Goal: Obtain resource: Obtain resource

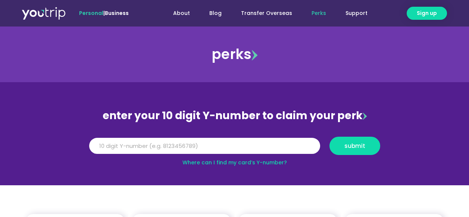
click at [249, 162] on link "Where can I find my card’s Y-number?" at bounding box center [234, 162] width 104 height 7
click at [119, 147] on input "Y Number" at bounding box center [204, 146] width 231 height 16
type input "8"
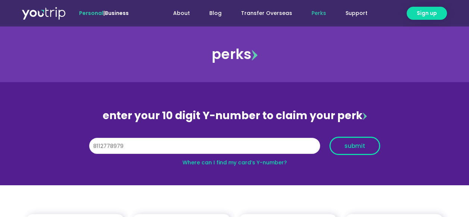
type input "8112778979"
click at [355, 143] on span "submit" at bounding box center [354, 146] width 21 height 6
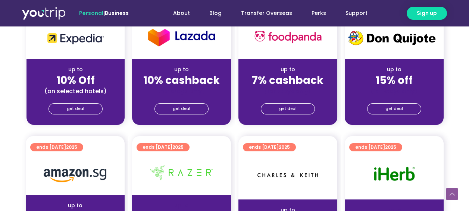
scroll to position [373, 0]
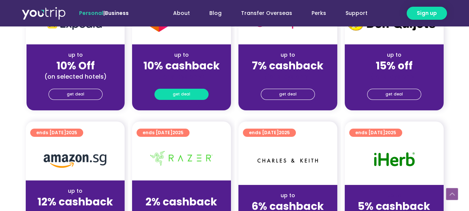
click at [181, 94] on span "get deal" at bounding box center [182, 94] width 18 height 10
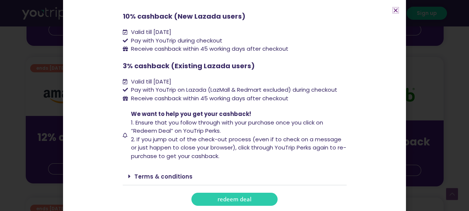
scroll to position [448, 0]
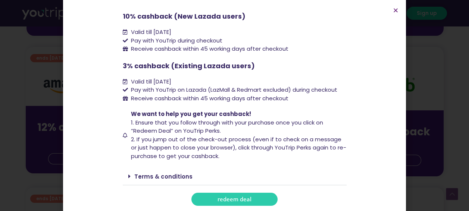
click at [230, 200] on span "redeem deal" at bounding box center [235, 200] width 34 height 6
